Goal: Check status: Check status

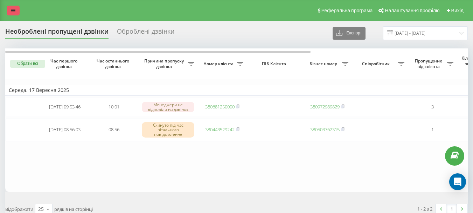
click at [16, 10] on link at bounding box center [13, 11] width 13 height 10
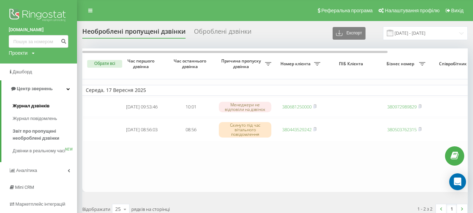
click at [40, 107] on span "Журнал дзвінків" at bounding box center [31, 105] width 37 height 7
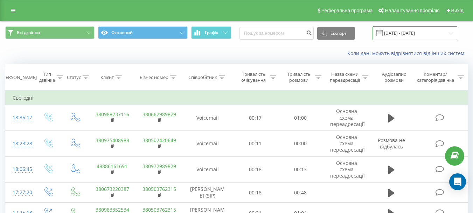
click at [399, 36] on input "[DATE] - [DATE]" at bounding box center [415, 33] width 85 height 14
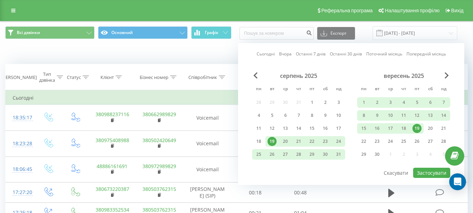
click at [271, 54] on link "Сьогодні" at bounding box center [266, 53] width 18 height 7
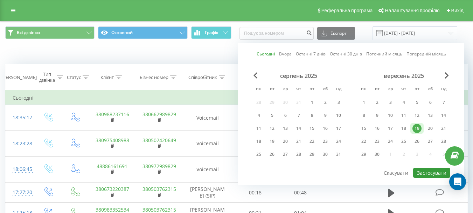
click at [435, 171] on button "Застосувати" at bounding box center [431, 172] width 37 height 10
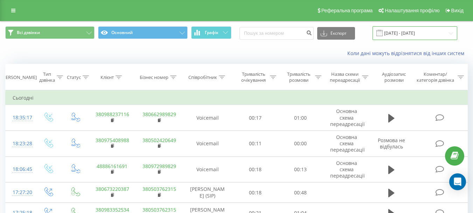
click at [406, 37] on input "[DATE] - [DATE]" at bounding box center [415, 33] width 85 height 14
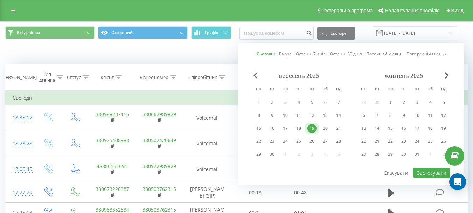
click at [288, 56] on link "Вчора" at bounding box center [285, 53] width 13 height 7
click at [432, 174] on button "Застосувати" at bounding box center [431, 172] width 37 height 10
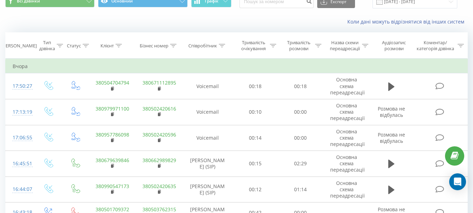
scroll to position [28, 0]
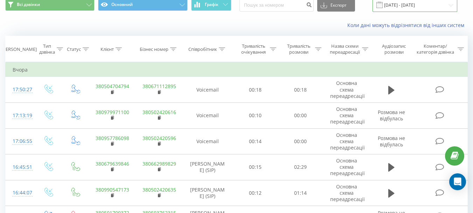
click at [405, 6] on input "[DATE] - [DATE]" at bounding box center [415, 5] width 85 height 14
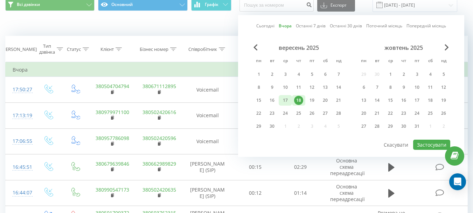
drag, startPoint x: 283, startPoint y: 98, endPoint x: 332, endPoint y: 108, distance: 49.4
click at [285, 98] on div "17" at bounding box center [285, 100] width 9 height 9
click at [431, 144] on button "Застосувати" at bounding box center [431, 144] width 37 height 10
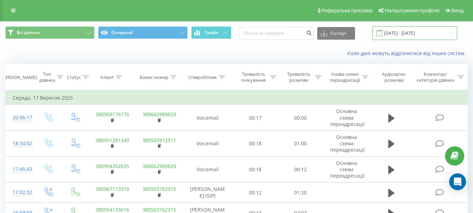
drag, startPoint x: 410, startPoint y: 32, endPoint x: 408, endPoint y: 40, distance: 8.0
click at [410, 32] on input "[DATE] - [DATE]" at bounding box center [415, 33] width 85 height 14
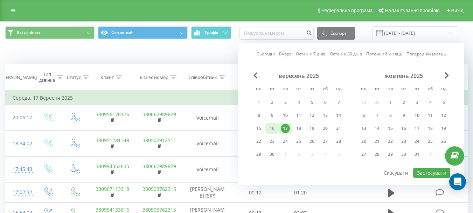
click at [276, 127] on div "16" at bounding box center [272, 128] width 9 height 9
click at [426, 168] on button "Застосувати" at bounding box center [431, 172] width 37 height 10
type input "[DATE] - [DATE]"
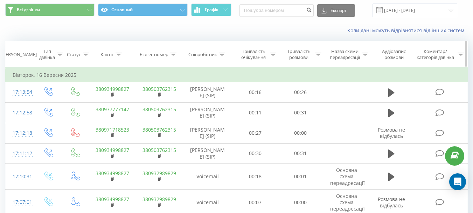
scroll to position [10, 0]
